Goal: Information Seeking & Learning: Learn about a topic

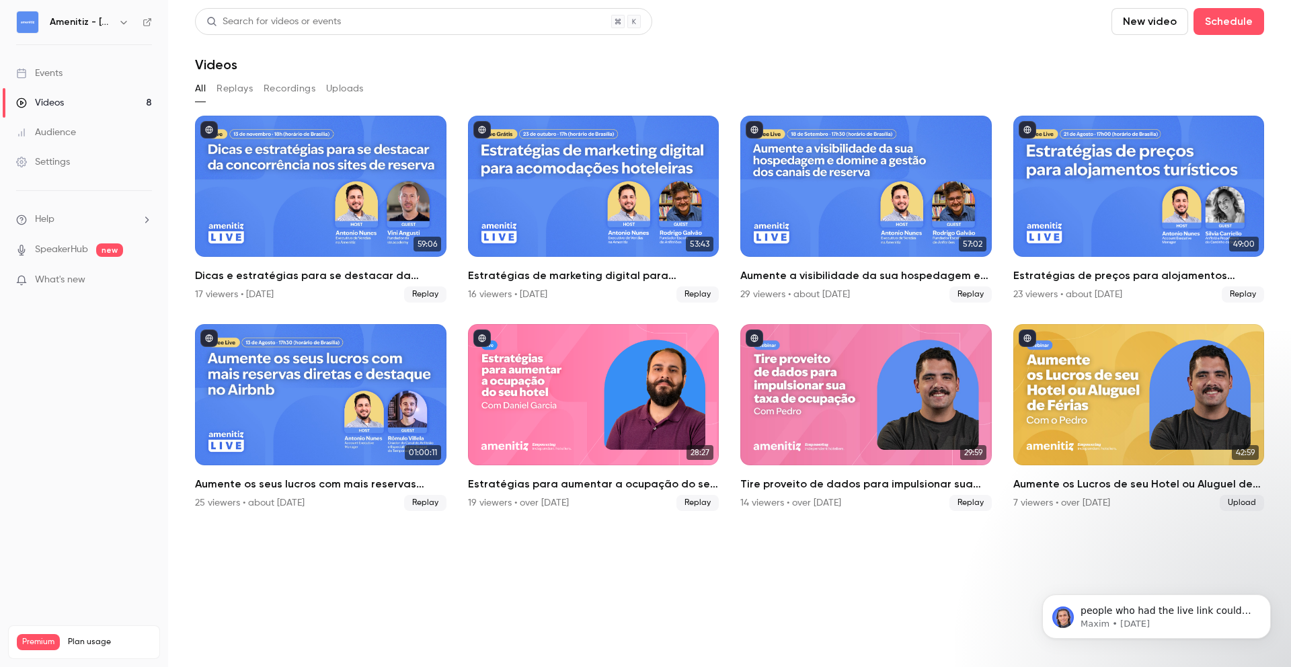
click at [114, 14] on div "Amenitiz - [GEOGRAPHIC_DATA] 🇧🇷" at bounding box center [91, 22] width 82 height 16
click at [116, 21] on button "button" at bounding box center [124, 22] width 16 height 16
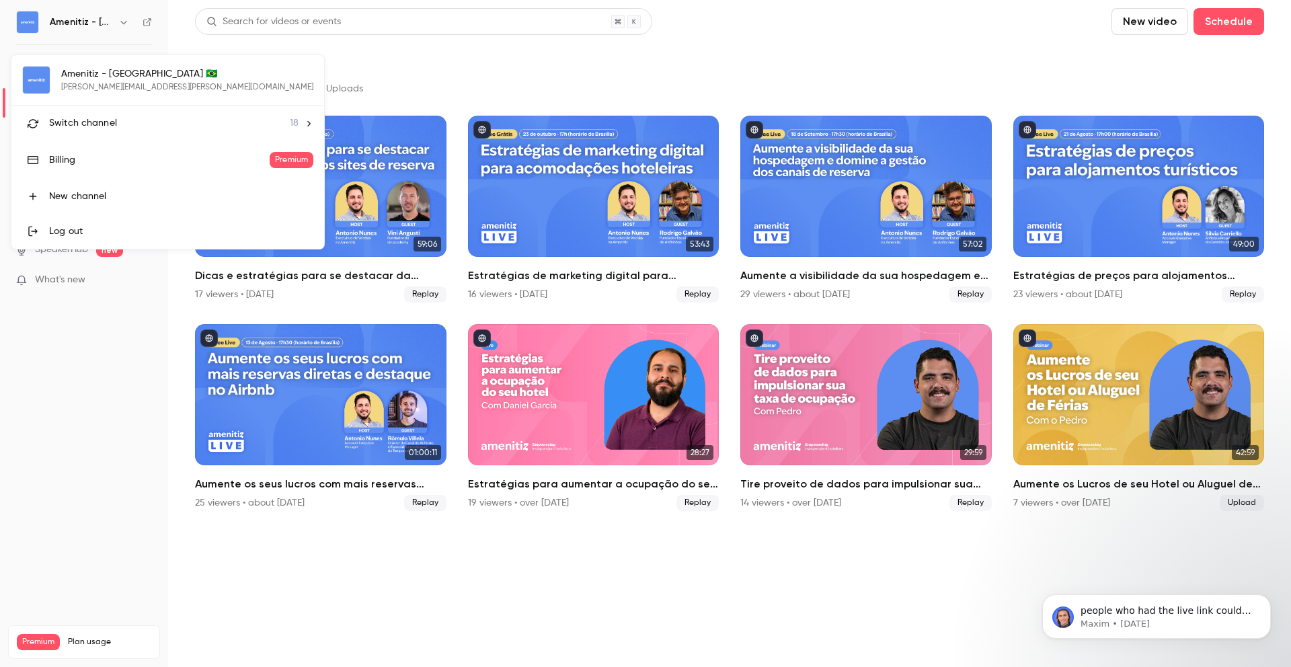
click at [164, 118] on div "Switch channel 18" at bounding box center [173, 123] width 249 height 14
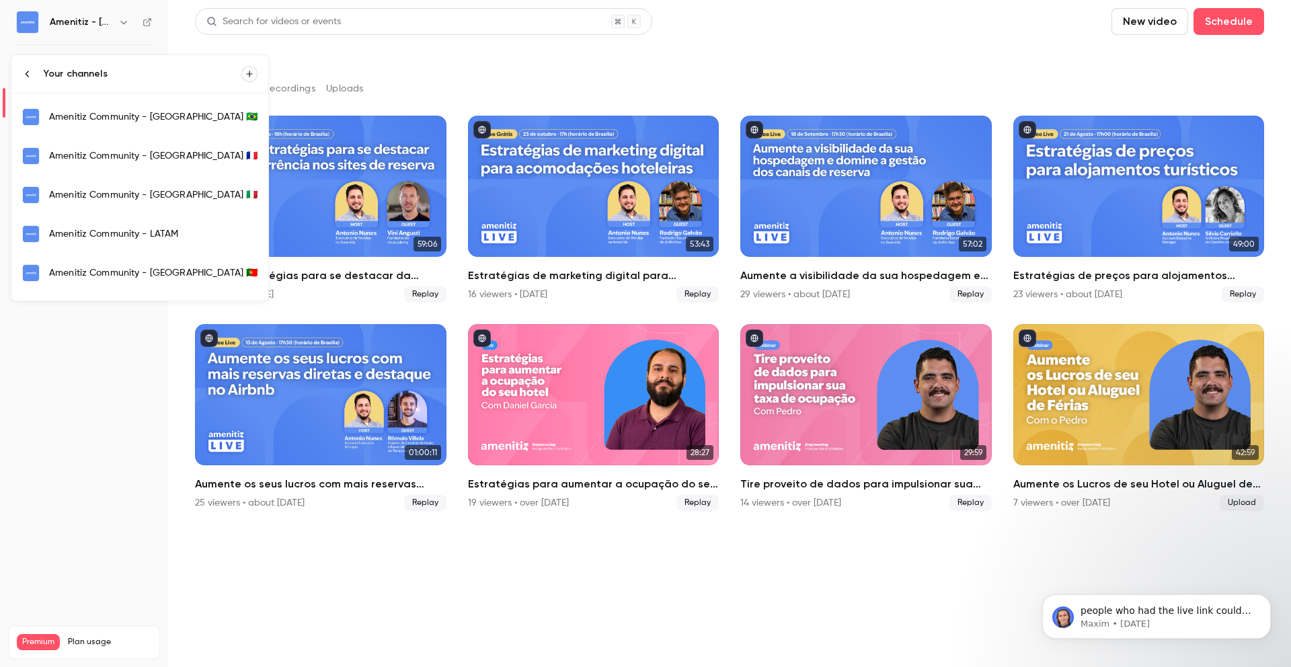
scroll to position [36, 0]
click at [148, 190] on div "Amenitiz Community - [GEOGRAPHIC_DATA] 🇮🇹" at bounding box center [153, 193] width 208 height 13
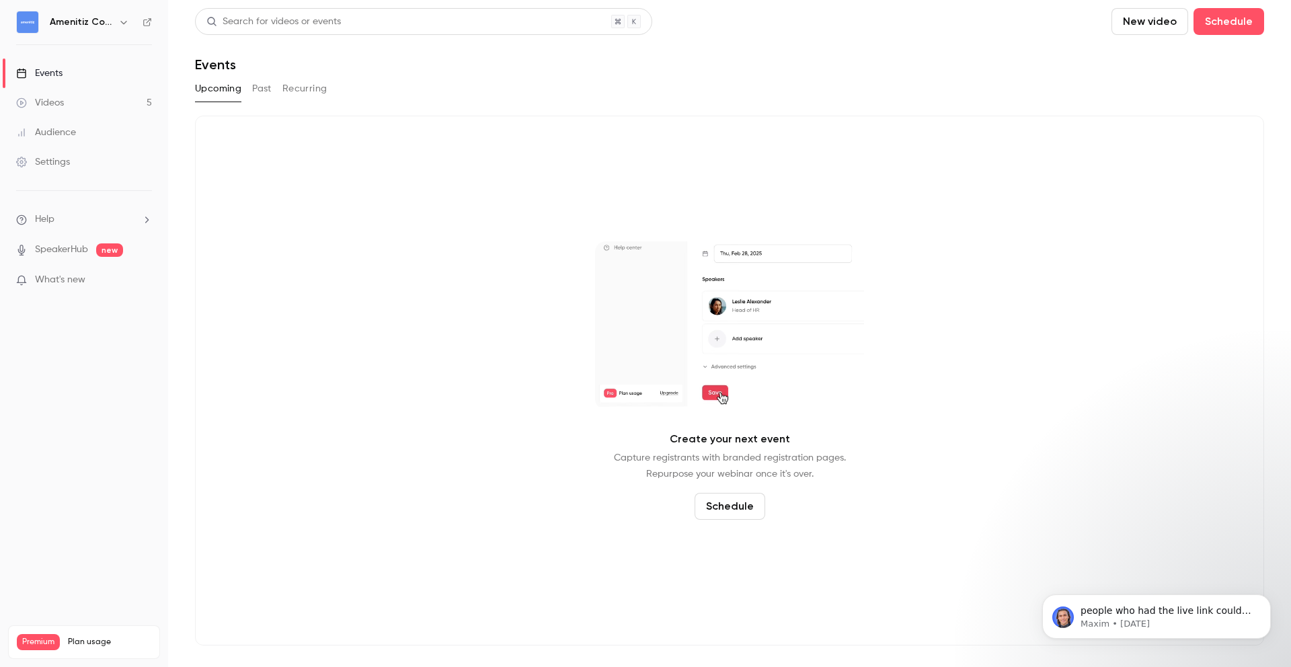
click at [260, 83] on button "Past" at bounding box center [261, 89] width 19 height 22
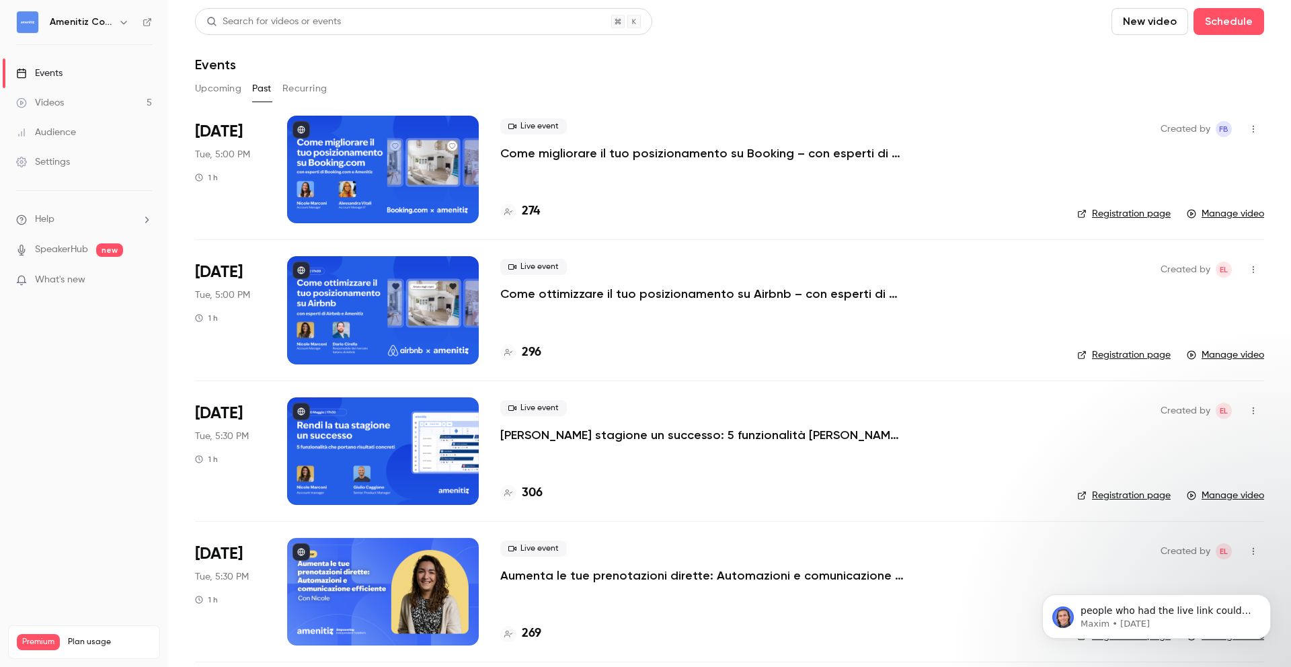
click at [110, 18] on h6 "Amenitiz Community - [GEOGRAPHIC_DATA] 🇮🇹" at bounding box center [81, 21] width 63 height 13
click at [123, 22] on icon "button" at bounding box center [123, 22] width 6 height 3
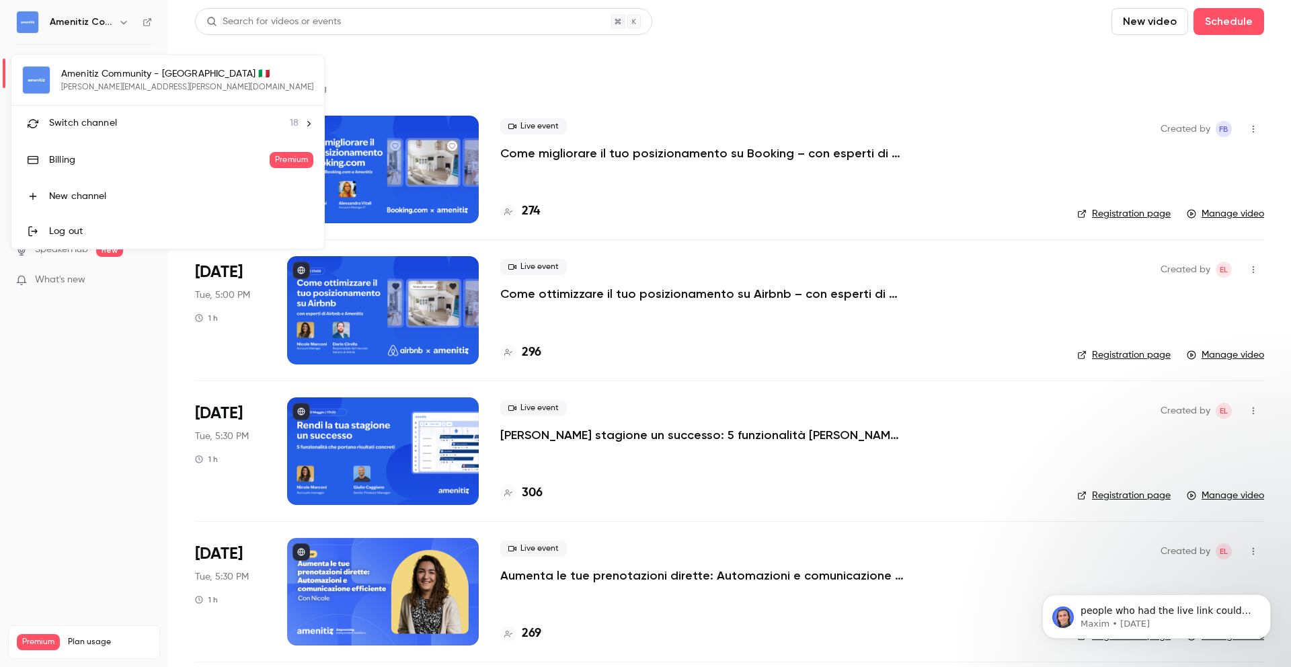
click at [116, 122] on div "Switch channel 18" at bounding box center [173, 123] width 249 height 14
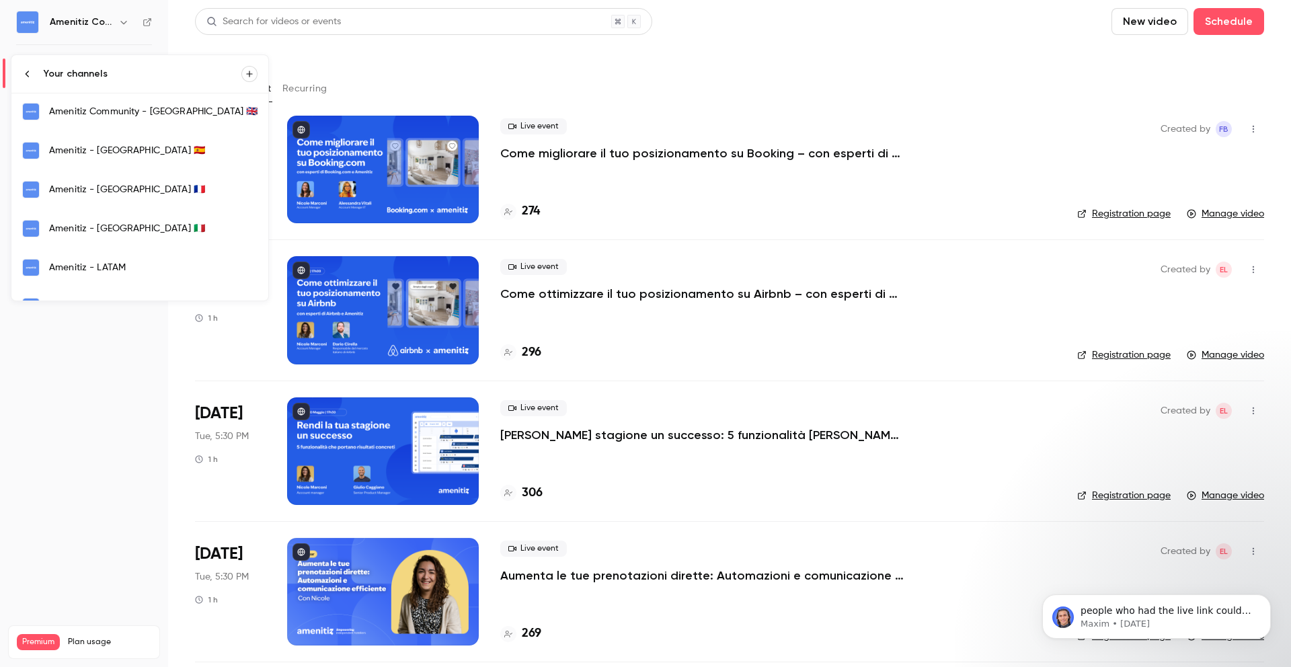
scroll to position [287, 0]
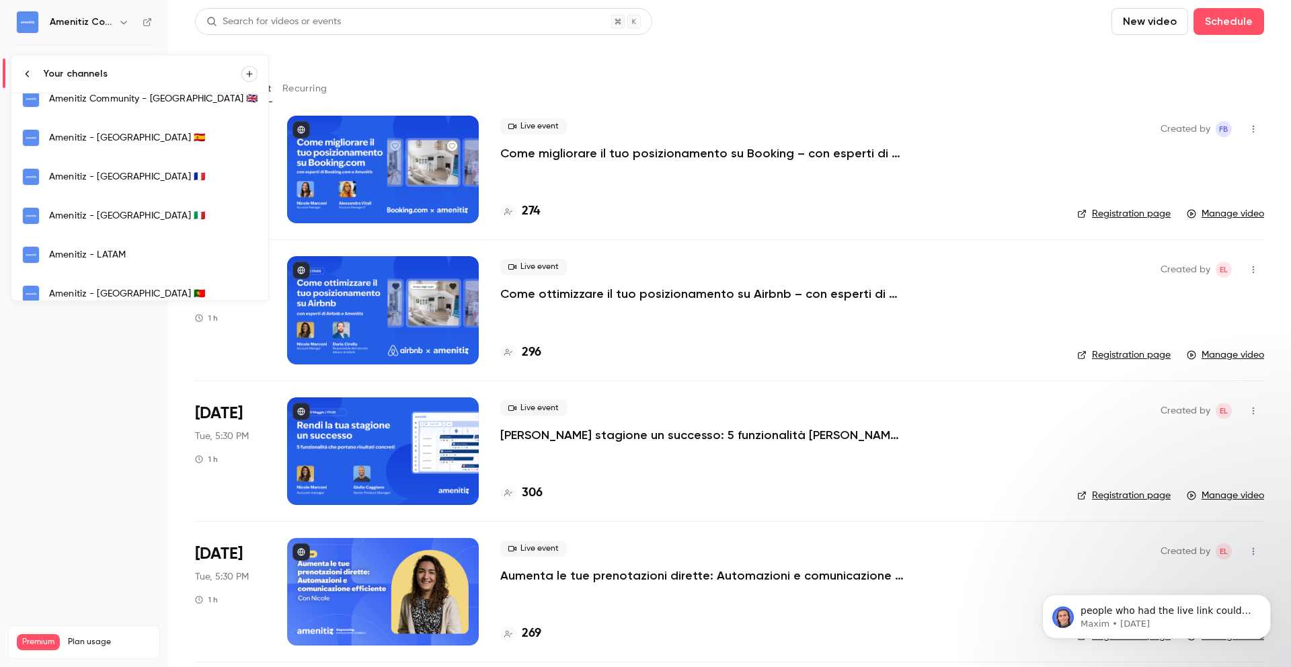
click at [114, 221] on div "Amenitiz - [GEOGRAPHIC_DATA] 🇮🇹" at bounding box center [153, 215] width 208 height 13
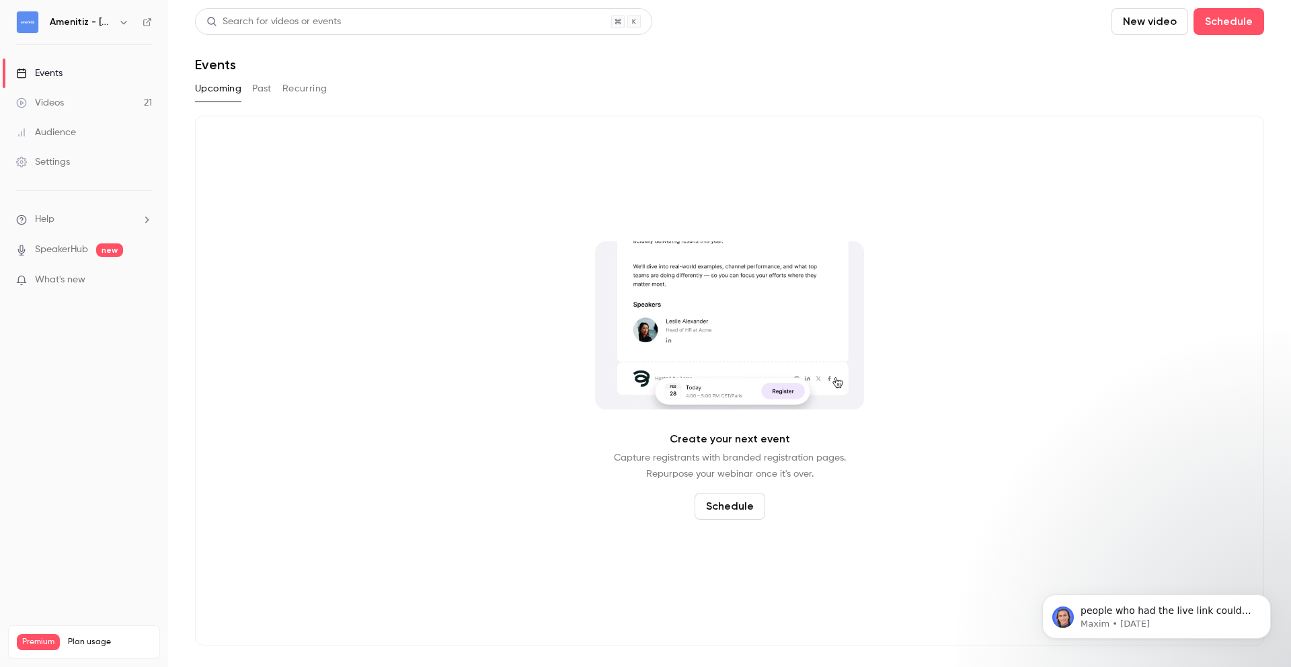
click at [266, 88] on button "Past" at bounding box center [261, 89] width 19 height 22
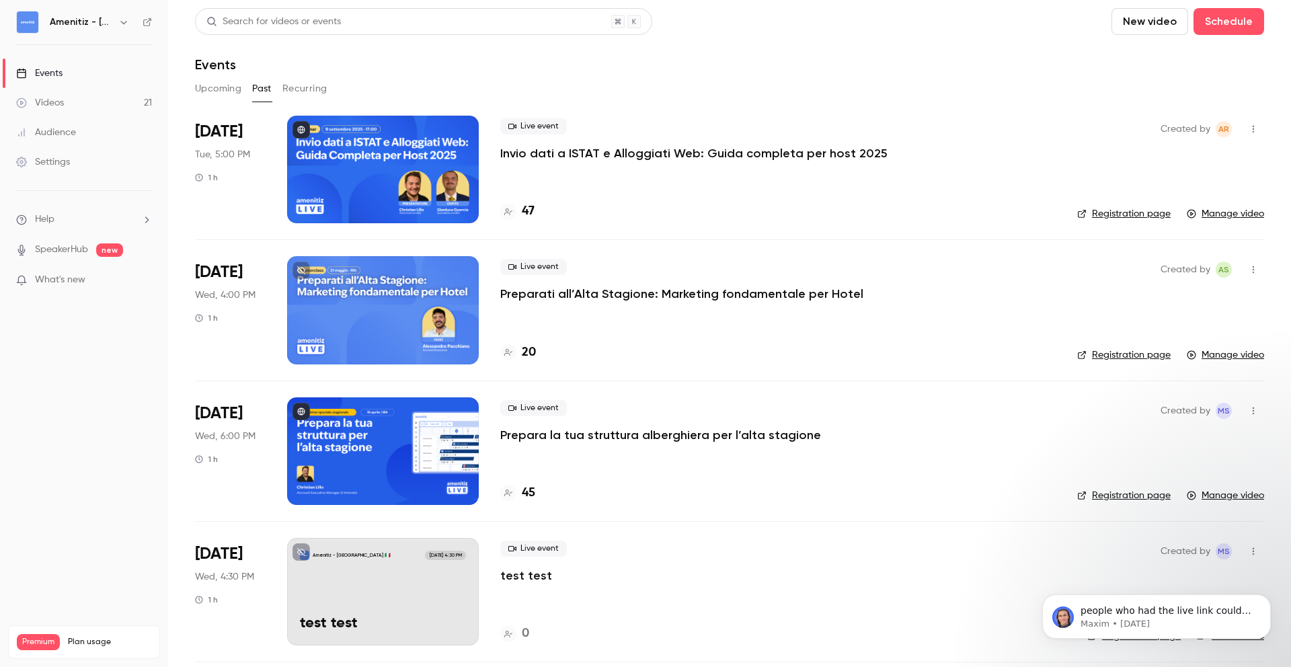
click at [745, 159] on p "Invio dati a ISTAT e Alloggiati Web: Guida completa per host 2025" at bounding box center [693, 153] width 387 height 16
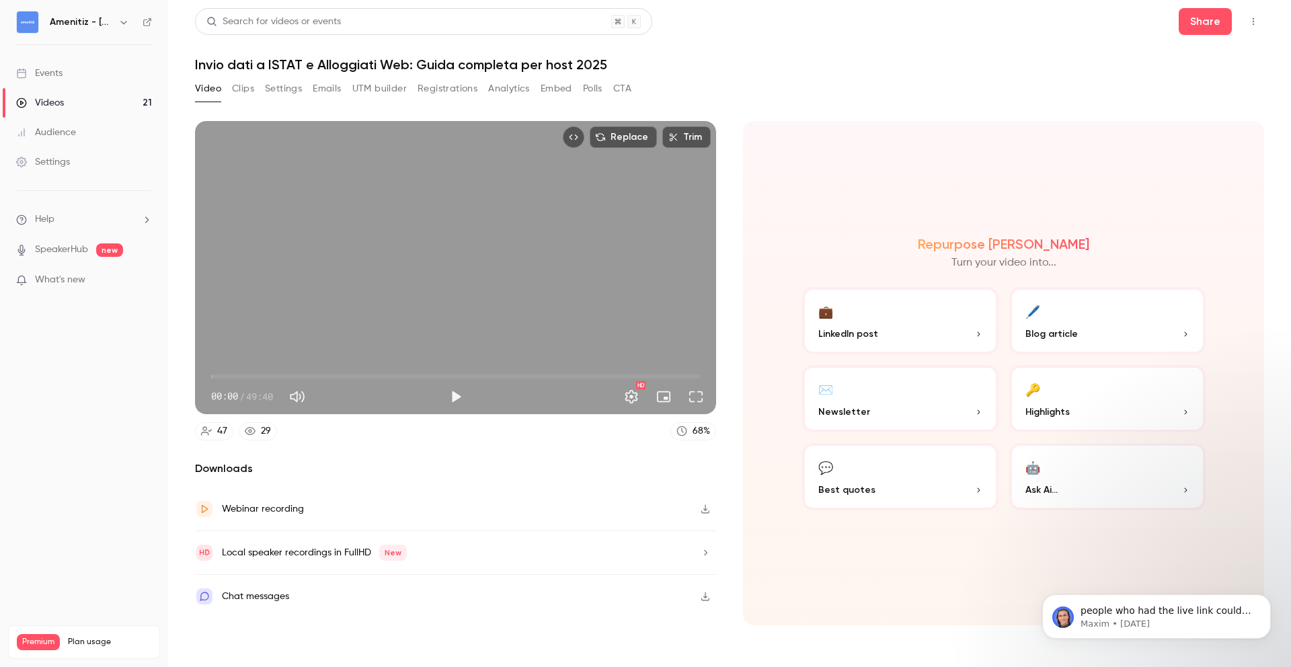
click at [453, 91] on button "Registrations" at bounding box center [447, 89] width 60 height 22
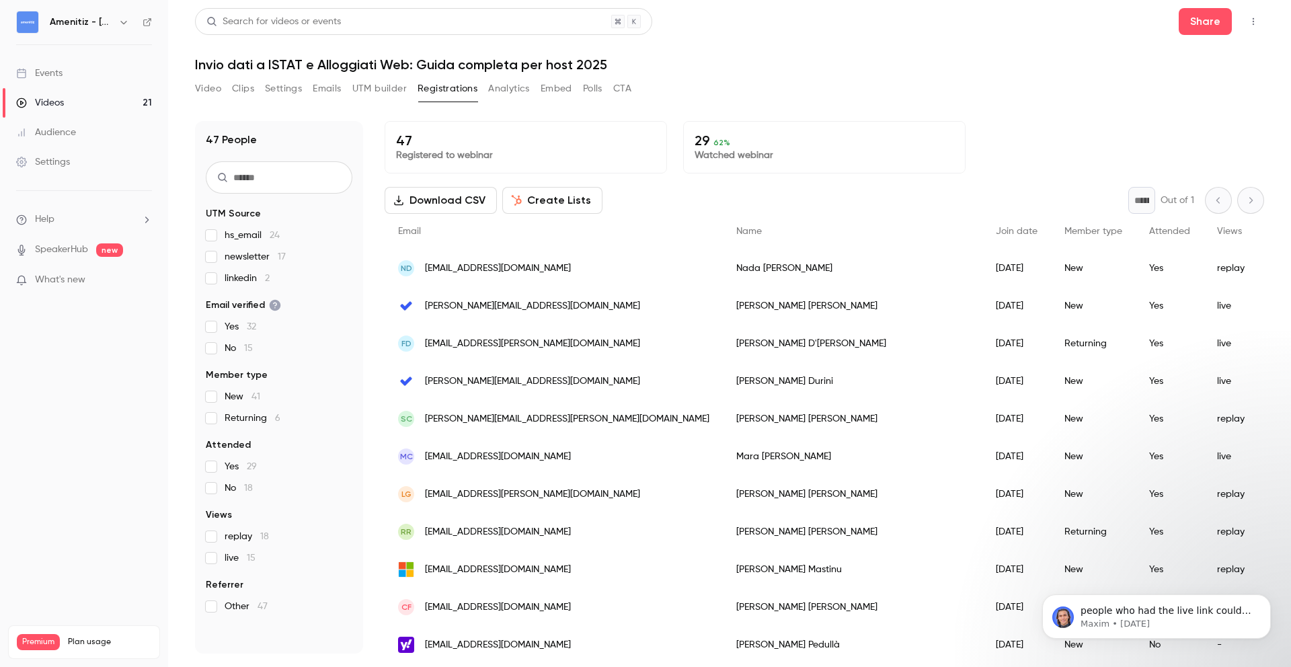
click at [912, 87] on div "Video Clips Settings Emails UTM builder Registrations Analytics Embed Polls CTA" at bounding box center [729, 91] width 1069 height 27
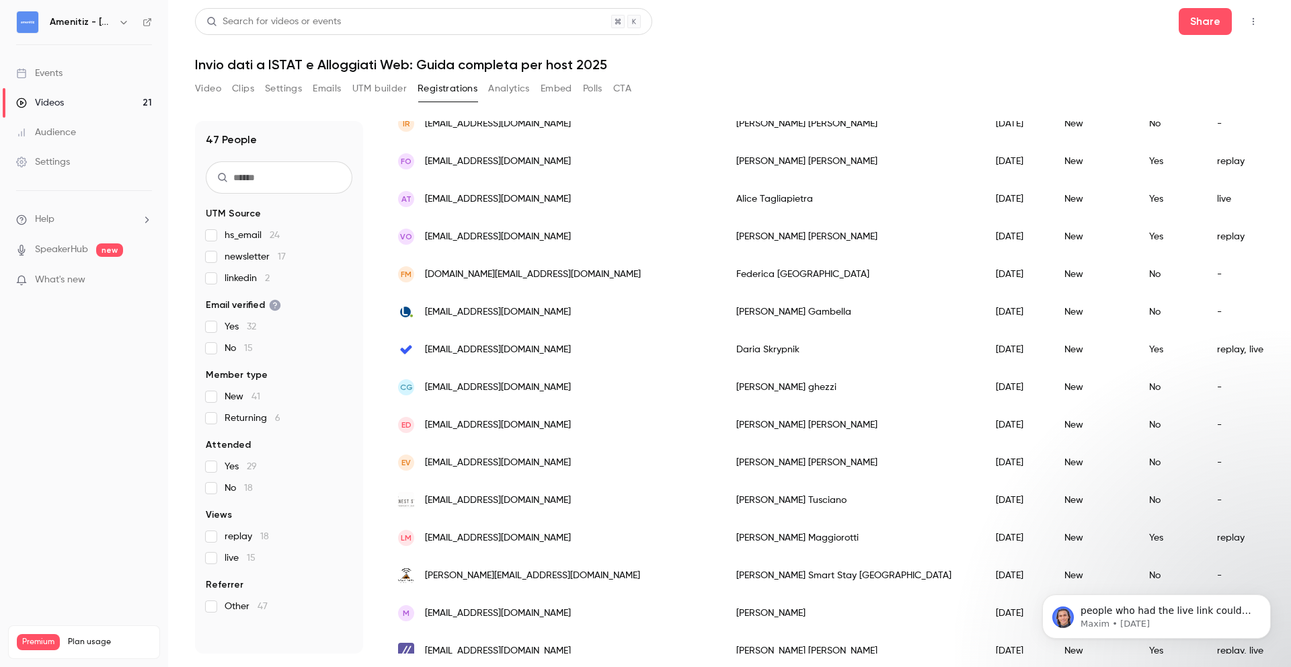
scroll to position [0, 677]
